Goal: Use online tool/utility: Utilize a website feature to perform a specific function

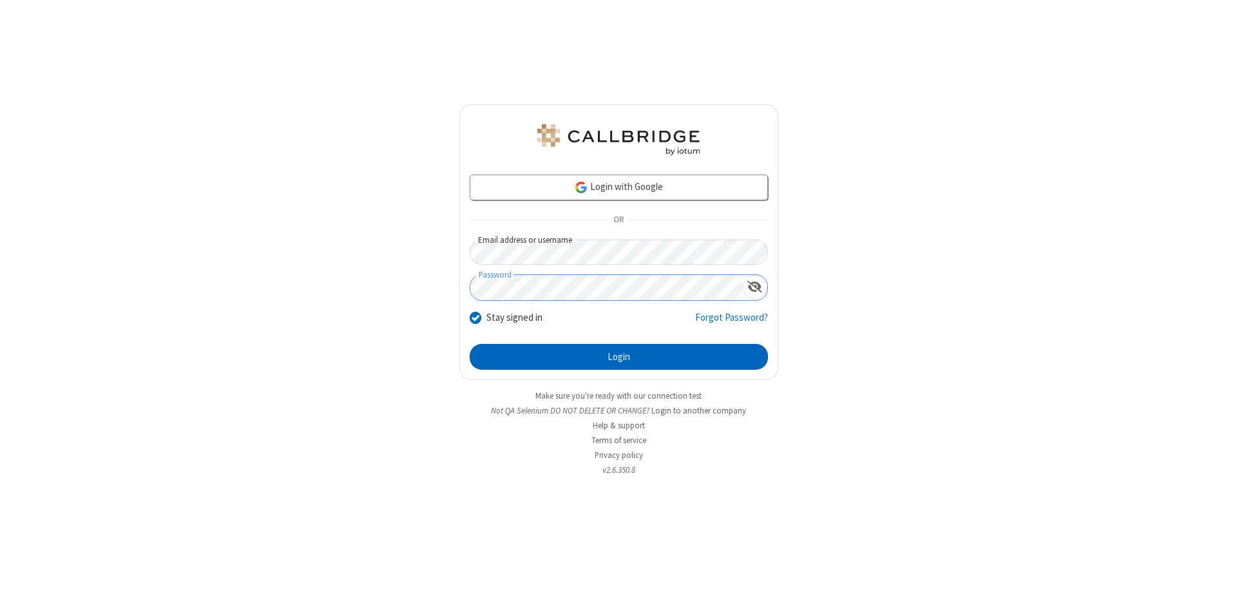
click at [619, 357] on button "Login" at bounding box center [619, 357] width 298 height 26
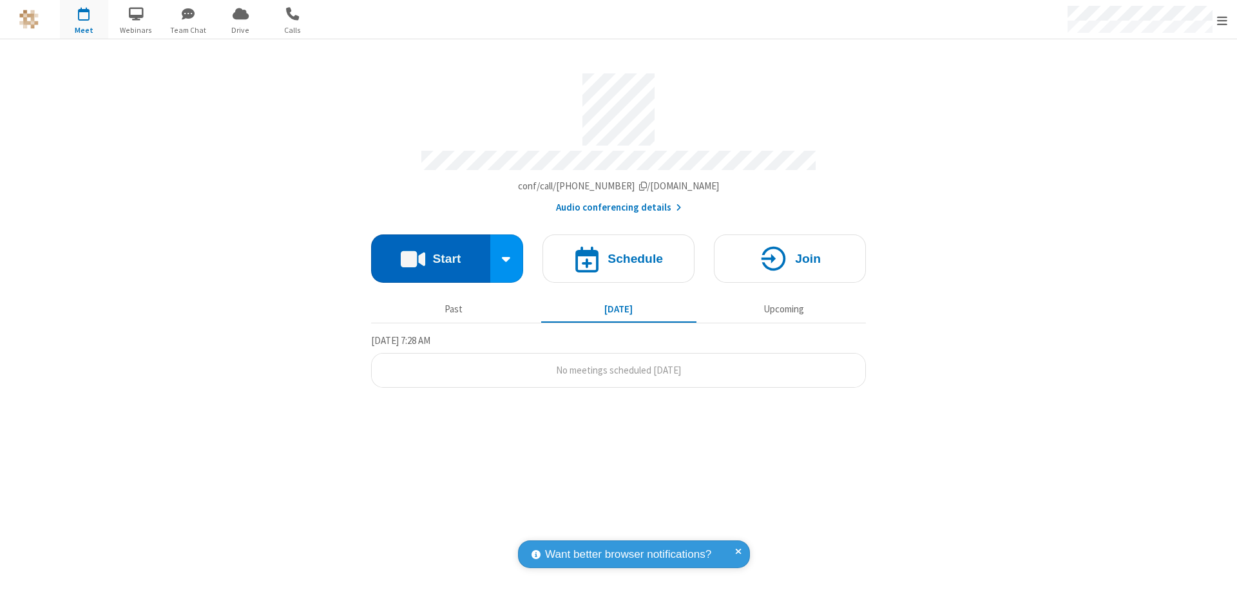
click at [430, 253] on button "Start" at bounding box center [430, 259] width 119 height 48
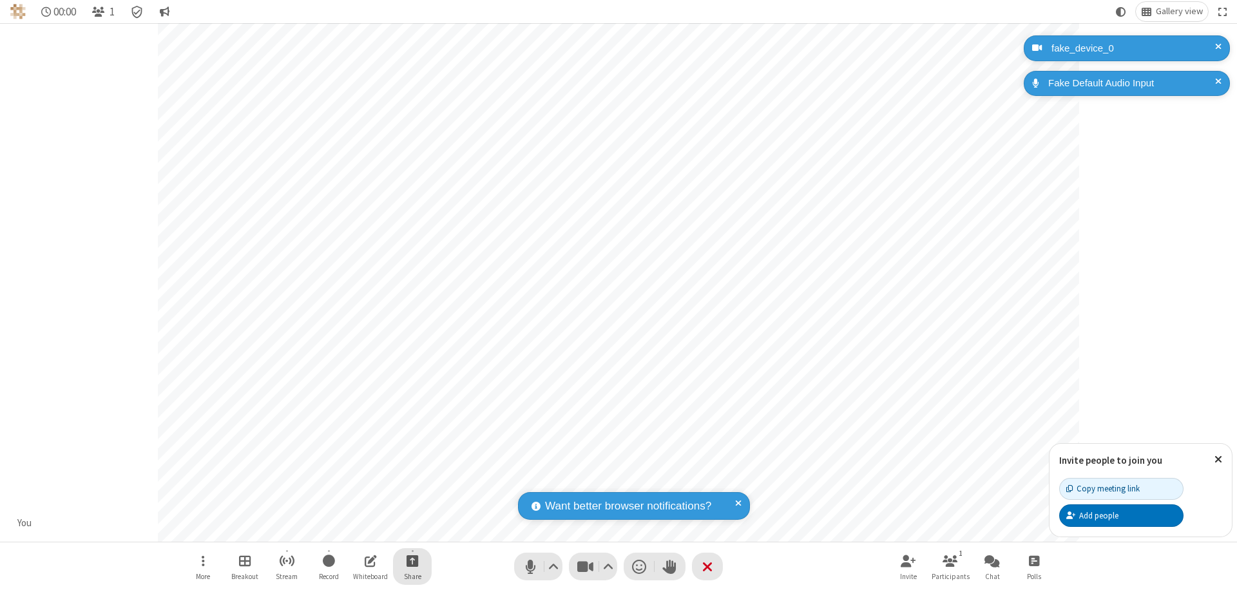
click at [412, 561] on span "Start sharing" at bounding box center [413, 561] width 12 height 16
click at [412, 482] on span "Share additional camera" at bounding box center [419, 484] width 95 height 11
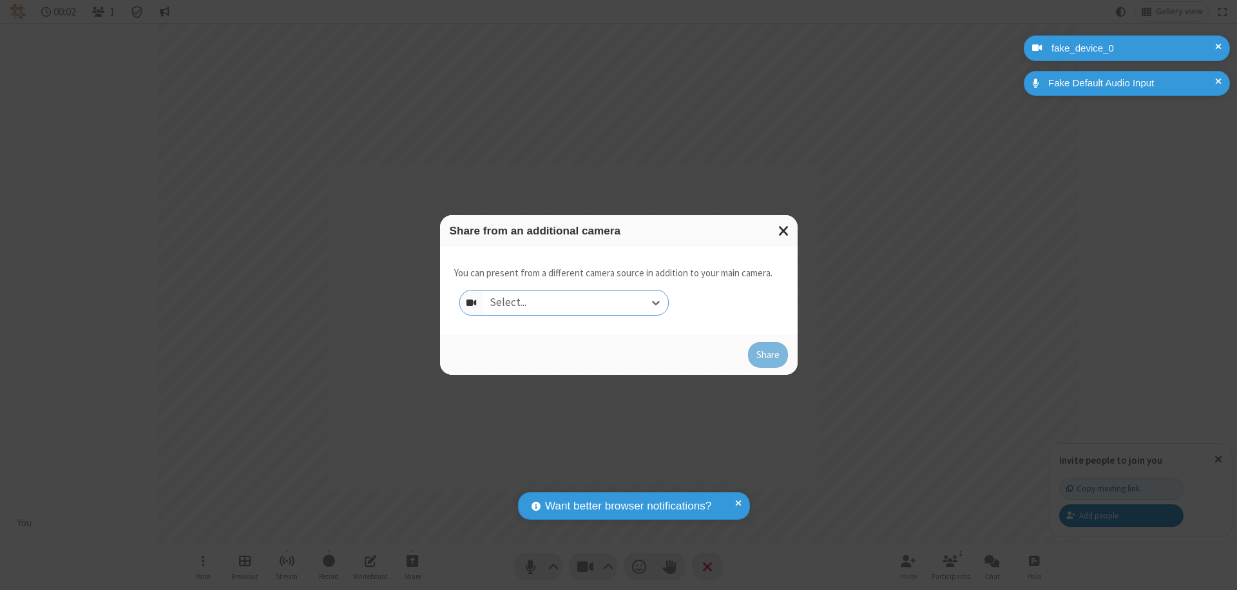
click at [575, 303] on div "Select..." at bounding box center [575, 303] width 185 height 24
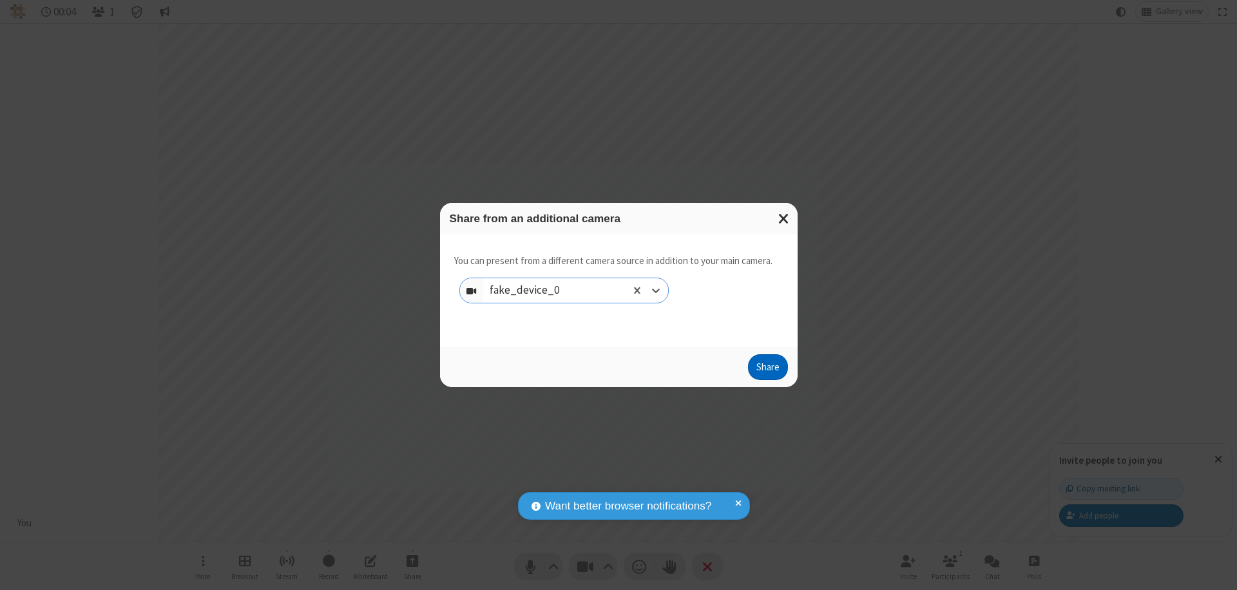
click at [767, 370] on button "Share" at bounding box center [768, 367] width 40 height 26
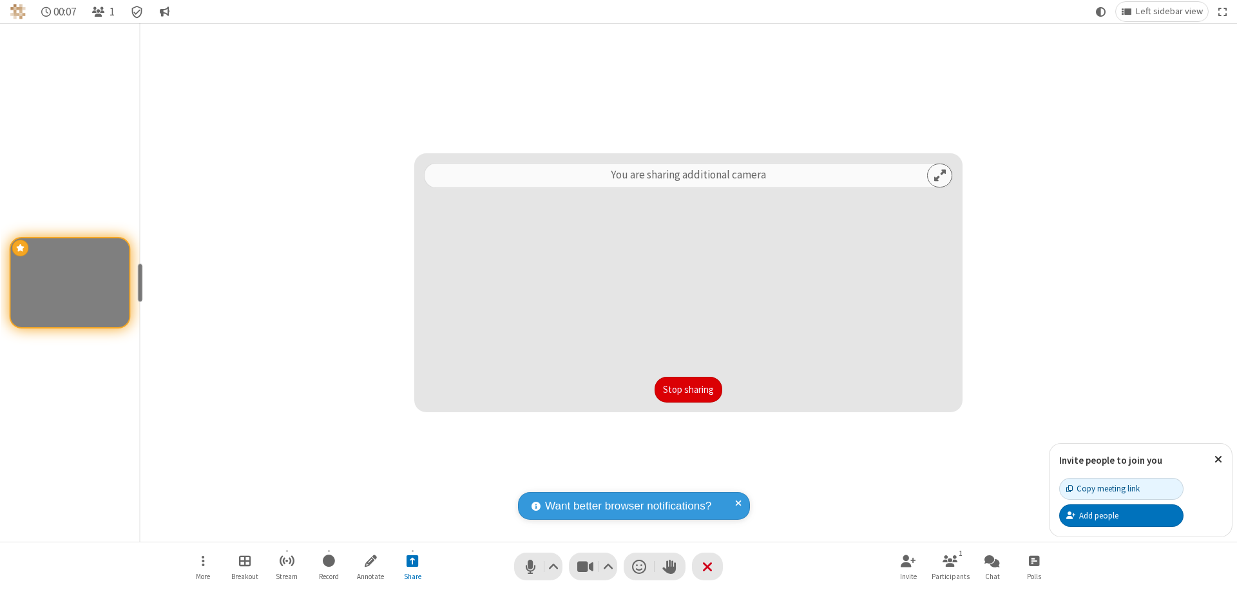
click at [688, 390] on button "Stop sharing" at bounding box center [689, 390] width 68 height 26
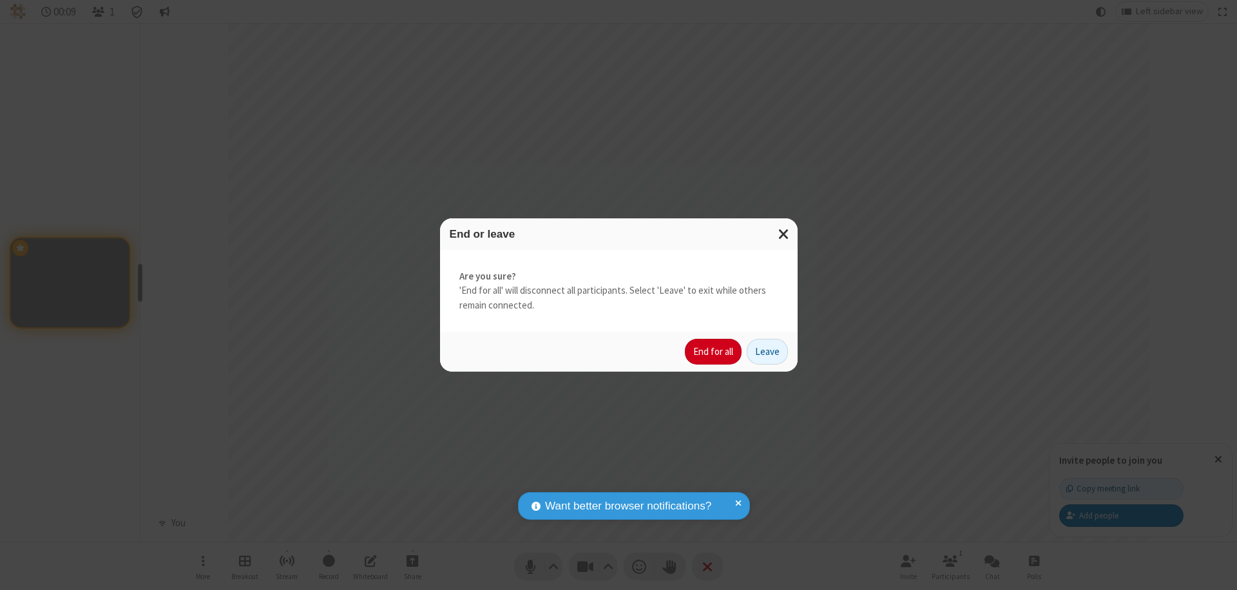
click at [714, 352] on button "End for all" at bounding box center [713, 352] width 57 height 26
